Goal: Obtain resource: Obtain resource

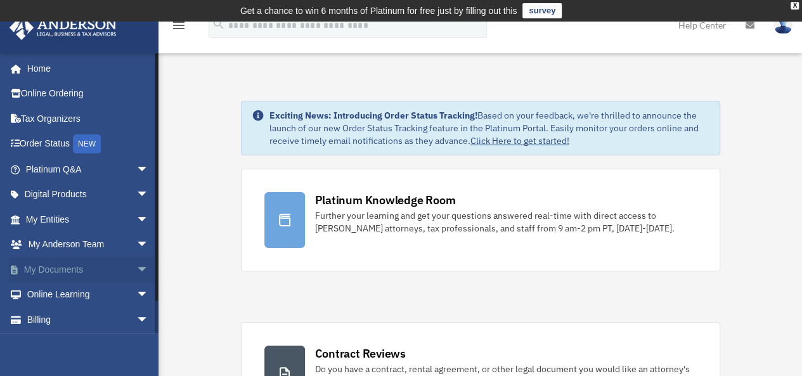
click at [74, 267] on link "My Documents arrow_drop_down" at bounding box center [88, 269] width 159 height 25
click at [72, 125] on link "Tax Organizers" at bounding box center [88, 118] width 159 height 25
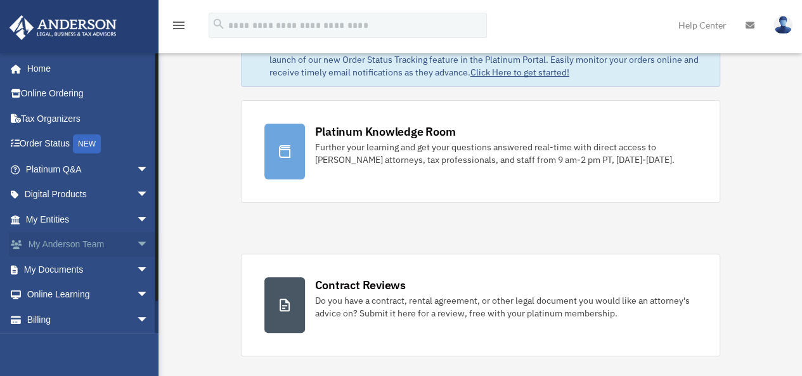
scroll to position [68, 0]
click at [136, 267] on span "arrow_drop_down" at bounding box center [148, 270] width 25 height 26
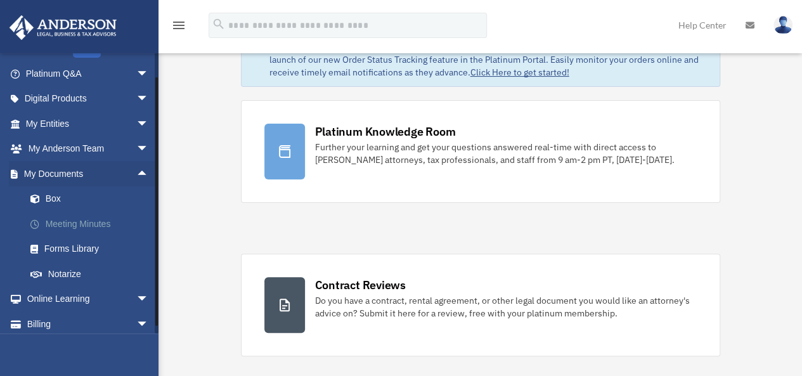
scroll to position [96, 0]
click at [82, 206] on link "Box" at bounding box center [93, 198] width 150 height 25
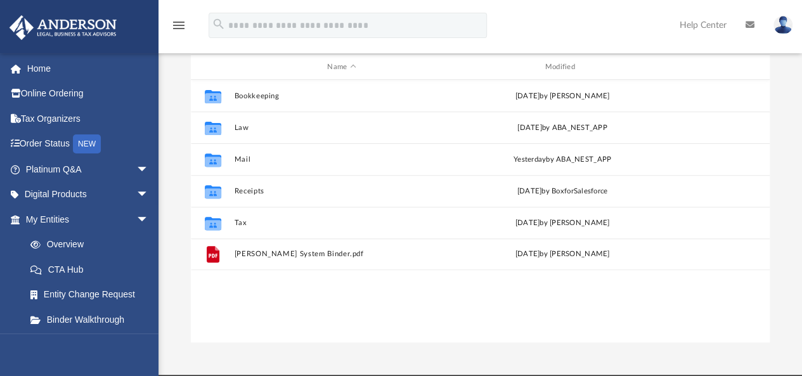
scroll to position [152, 0]
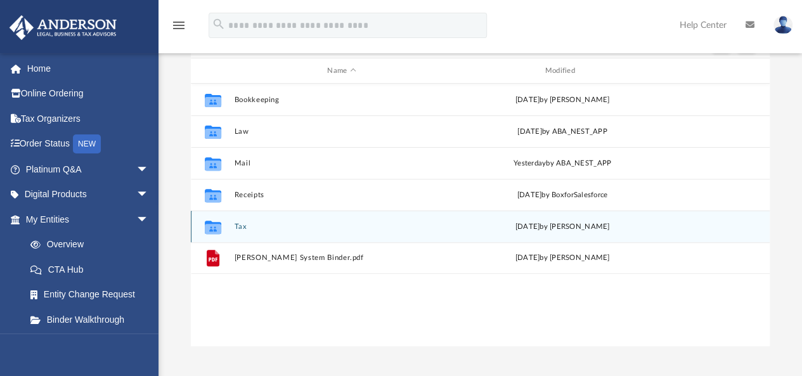
click at [238, 221] on div "Collaborated Folder Tax [DATE] by [PERSON_NAME]" at bounding box center [480, 226] width 579 height 32
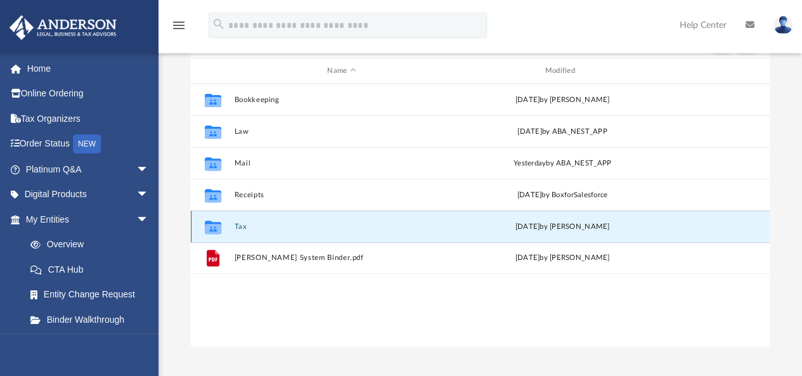
click at [240, 227] on button "Tax" at bounding box center [341, 226] width 215 height 8
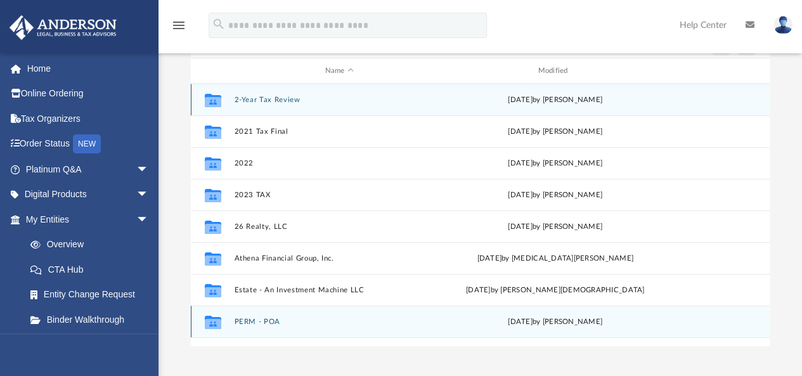
scroll to position [53, 0]
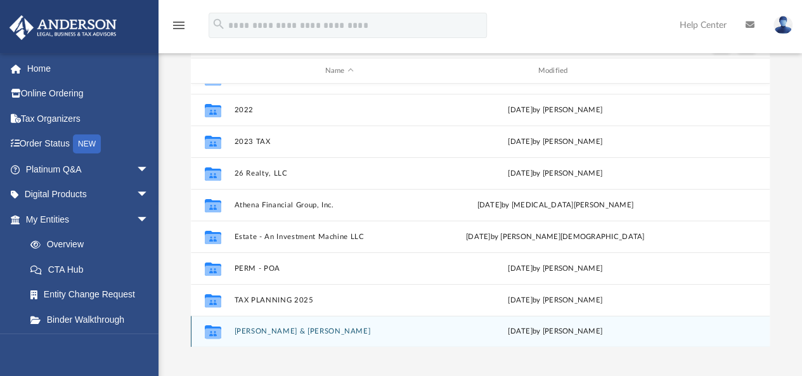
click at [281, 320] on div "Collaborated [PERSON_NAME] & [PERSON_NAME][DATE] by [PERSON_NAME]" at bounding box center [480, 332] width 579 height 32
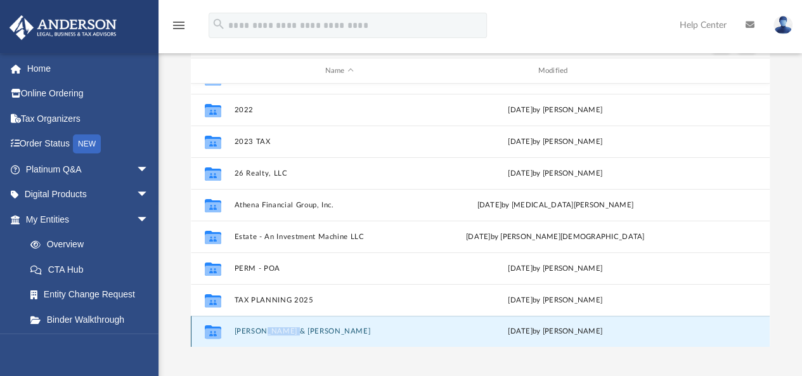
click at [281, 320] on div "Collaborated [PERSON_NAME] & [PERSON_NAME][DATE] by [PERSON_NAME]" at bounding box center [480, 332] width 579 height 32
click at [248, 332] on button "[PERSON_NAME] & [PERSON_NAME]" at bounding box center [339, 332] width 210 height 8
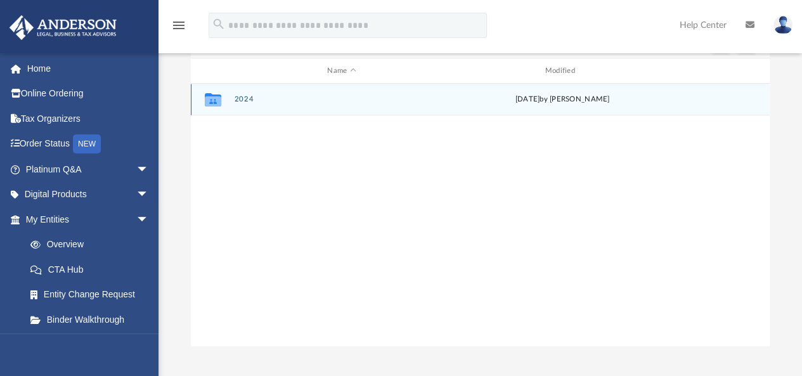
scroll to position [0, 0]
drag, startPoint x: 238, startPoint y: 108, endPoint x: 245, endPoint y: 100, distance: 11.3
click at [245, 100] on div "Collaborated Folder 2024 [DATE] by [PERSON_NAME]" at bounding box center [480, 100] width 579 height 32
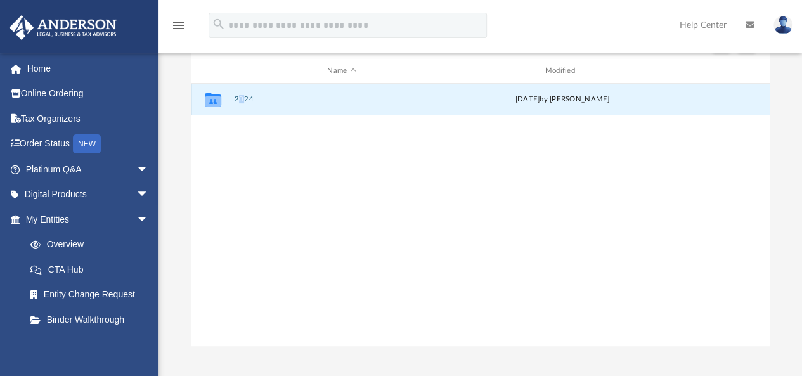
click at [245, 100] on button "2024" at bounding box center [341, 100] width 215 height 8
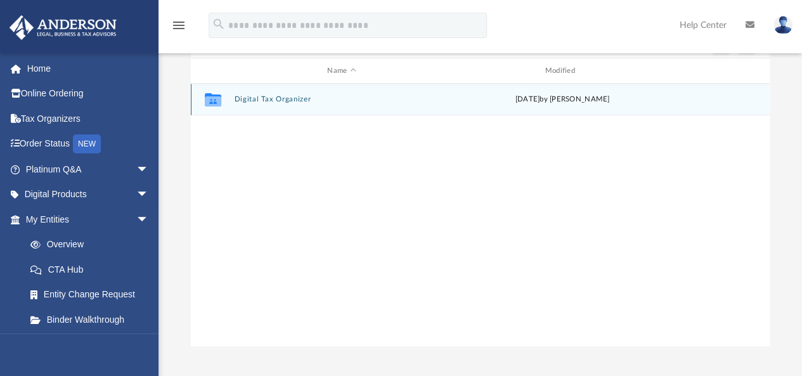
click at [245, 100] on button "Digital Tax Organizer" at bounding box center [341, 100] width 215 height 8
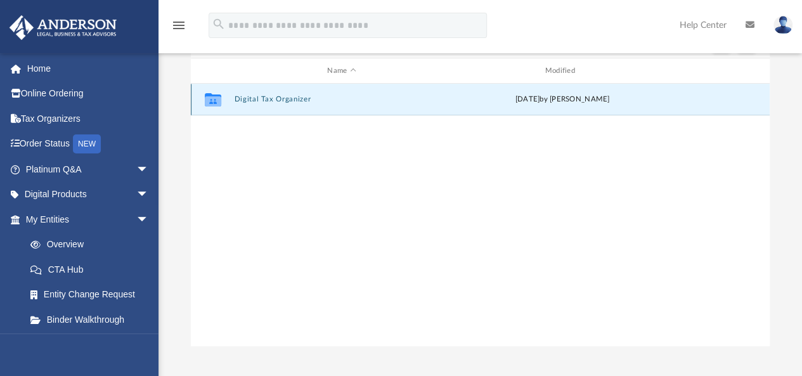
click at [245, 100] on button "Digital Tax Organizer" at bounding box center [341, 100] width 215 height 8
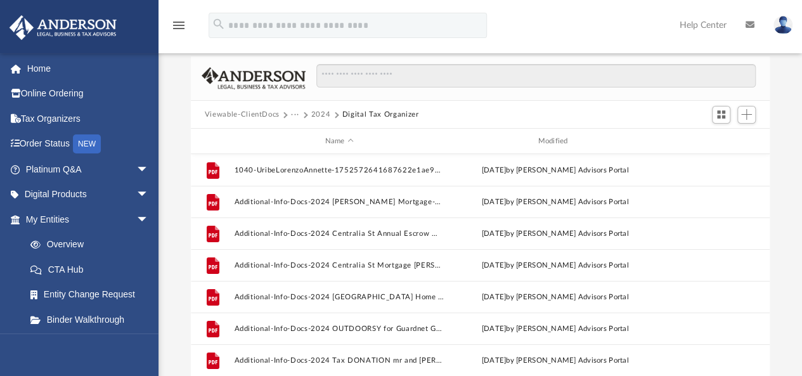
scroll to position [79, 0]
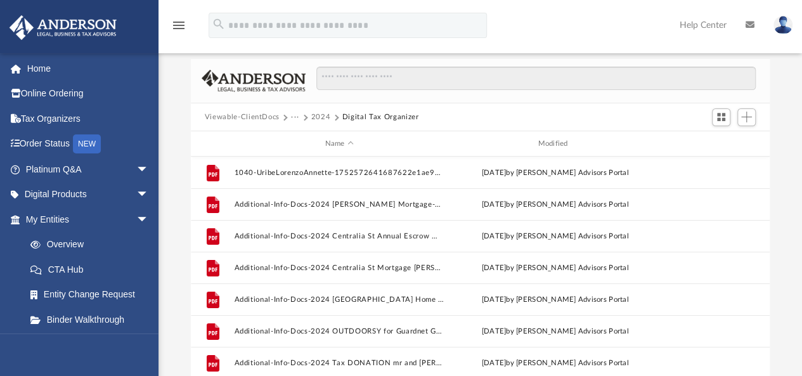
click at [321, 114] on button "2024" at bounding box center [321, 117] width 20 height 11
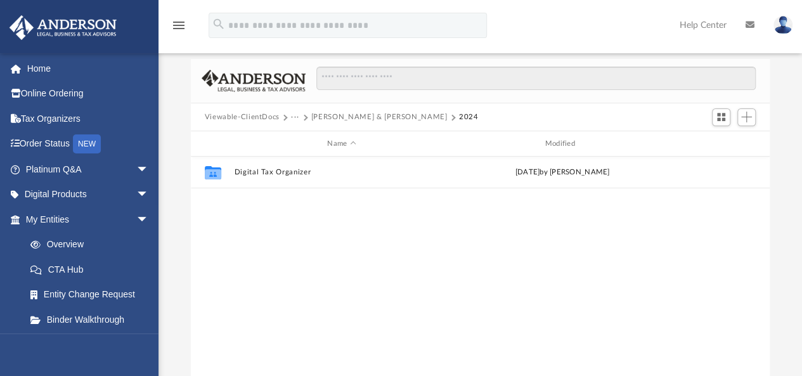
click at [274, 117] on button "Viewable-ClientDocs" at bounding box center [242, 117] width 75 height 11
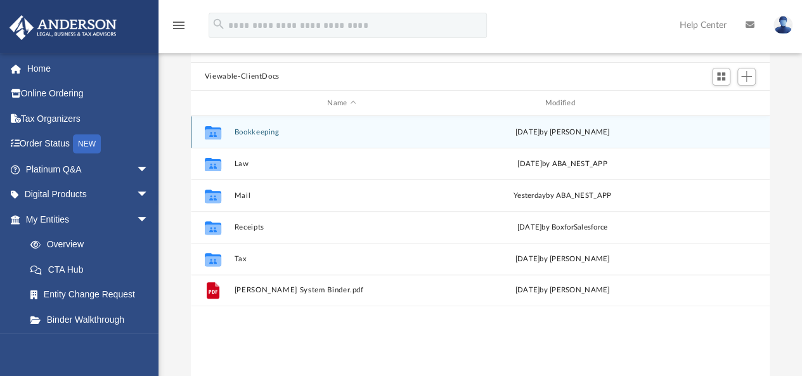
scroll to position [120, 0]
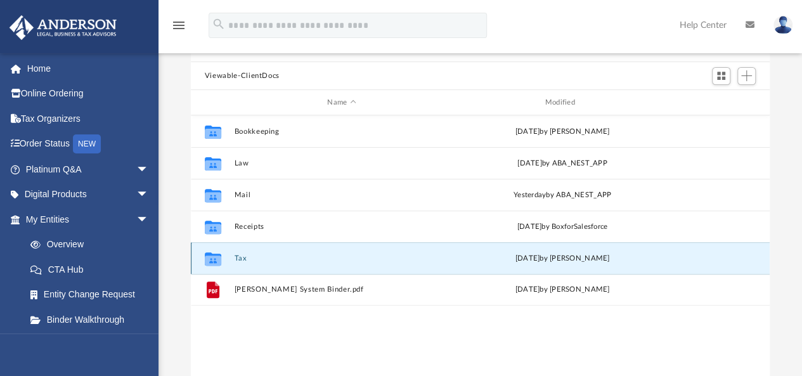
click at [242, 259] on button "Tax" at bounding box center [341, 258] width 215 height 8
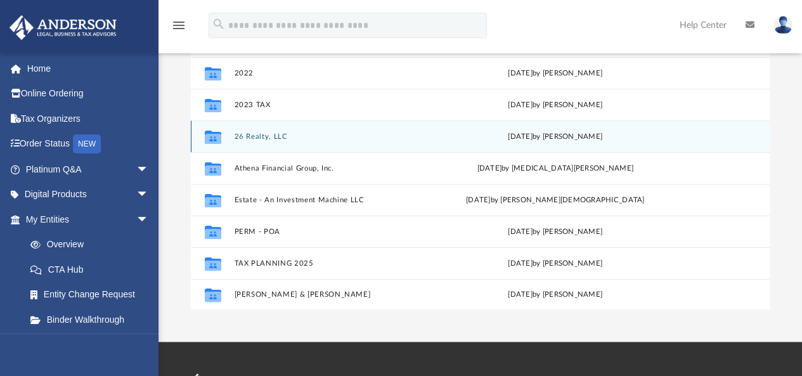
scroll to position [191, 0]
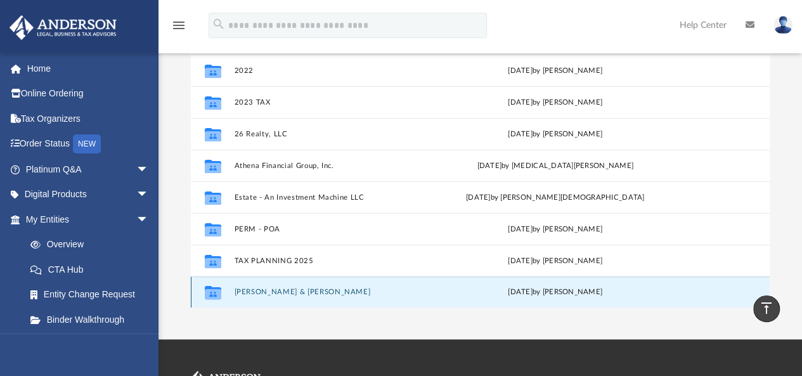
click at [246, 293] on button "[PERSON_NAME] & [PERSON_NAME]" at bounding box center [339, 292] width 210 height 8
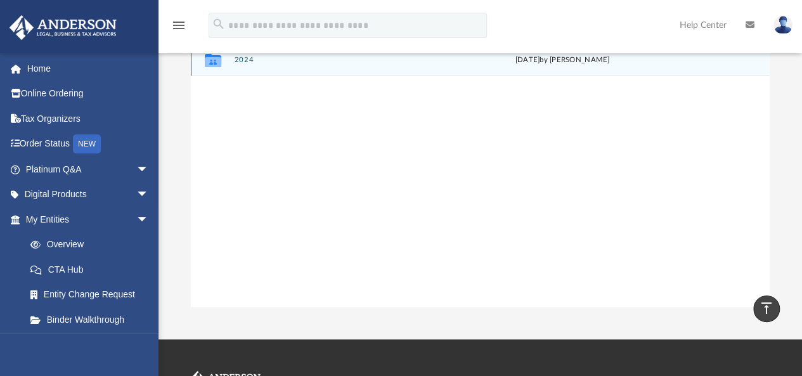
scroll to position [84, 0]
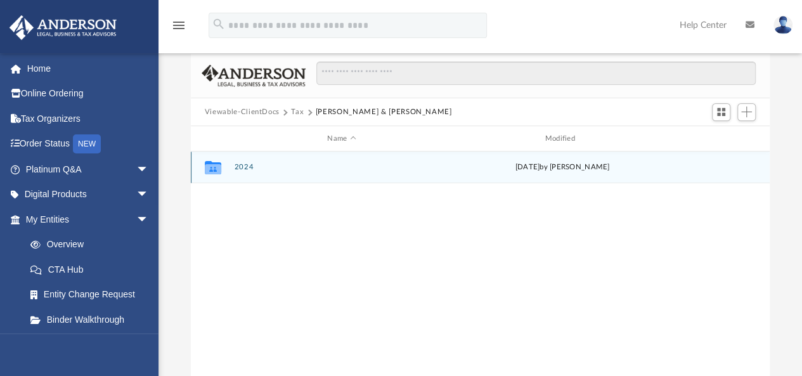
click at [237, 165] on button "2024" at bounding box center [341, 168] width 215 height 8
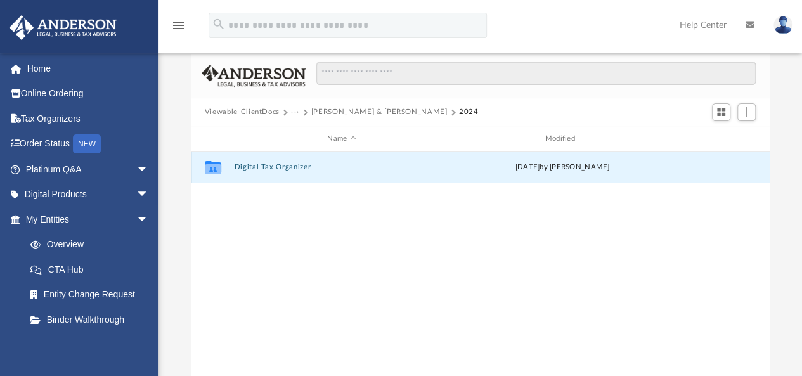
click at [237, 165] on button "Digital Tax Organizer" at bounding box center [341, 168] width 215 height 8
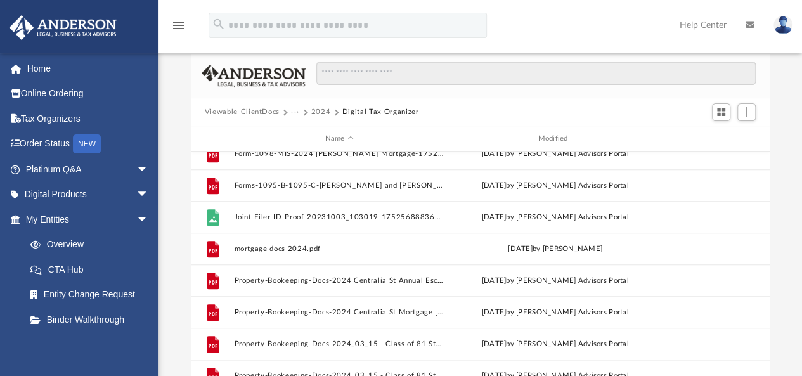
scroll to position [713, 0]
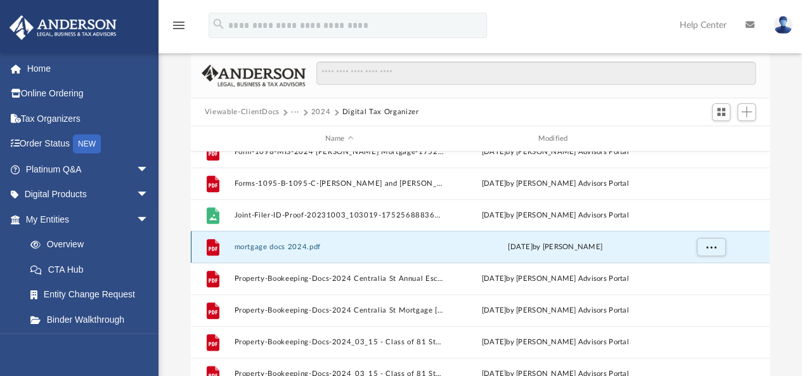
click at [304, 245] on button "mortgage docs 2024.pdf" at bounding box center [339, 247] width 210 height 8
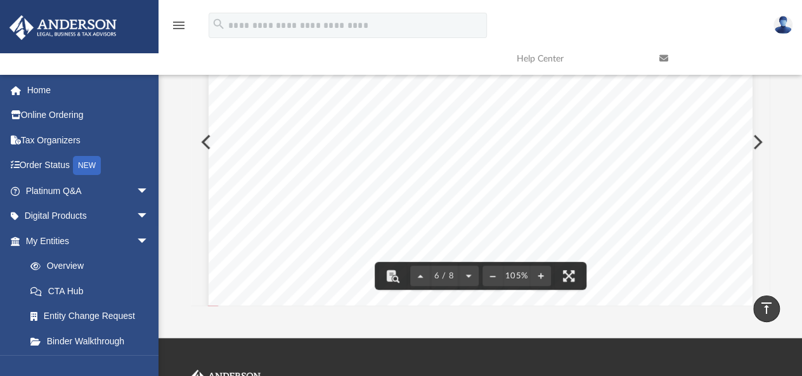
scroll to position [3222, 0]
click at [759, 144] on button "Preview" at bounding box center [756, 141] width 28 height 35
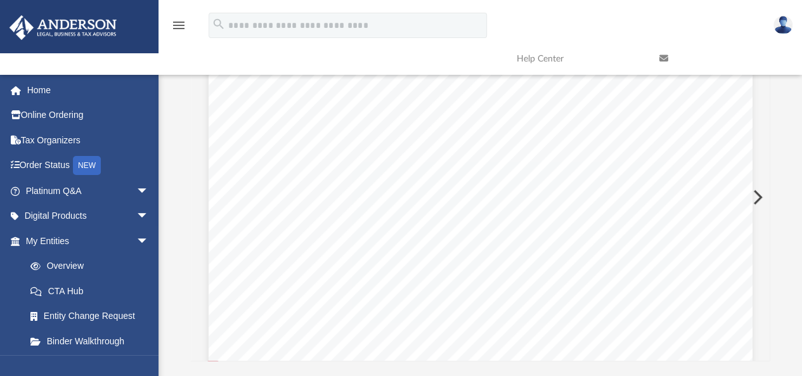
scroll to position [287, 0]
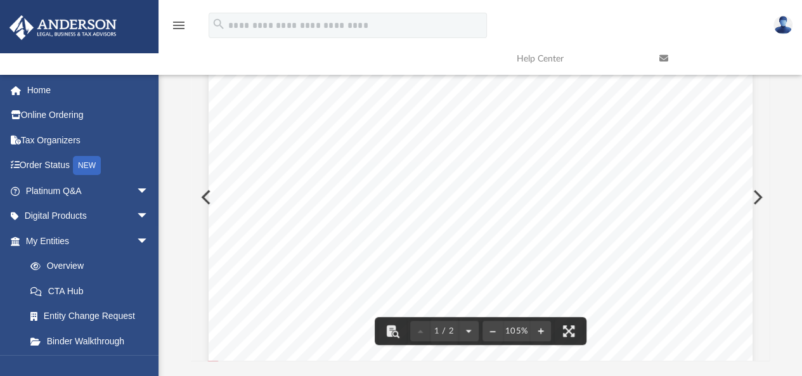
click at [759, 200] on button "Preview" at bounding box center [756, 196] width 28 height 35
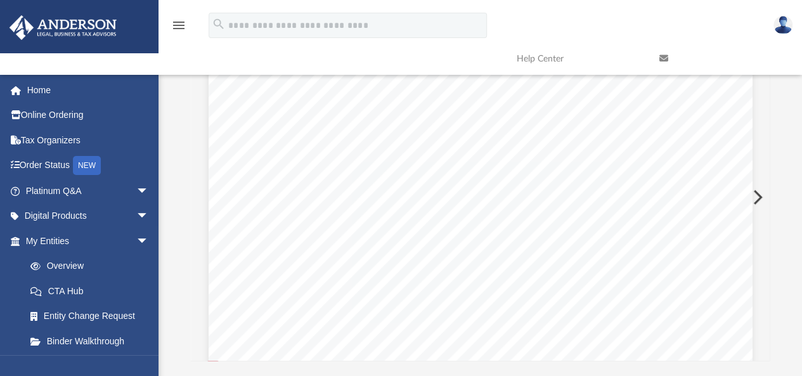
click at [759, 200] on button "Preview" at bounding box center [756, 196] width 28 height 35
